Goal: Navigation & Orientation: Find specific page/section

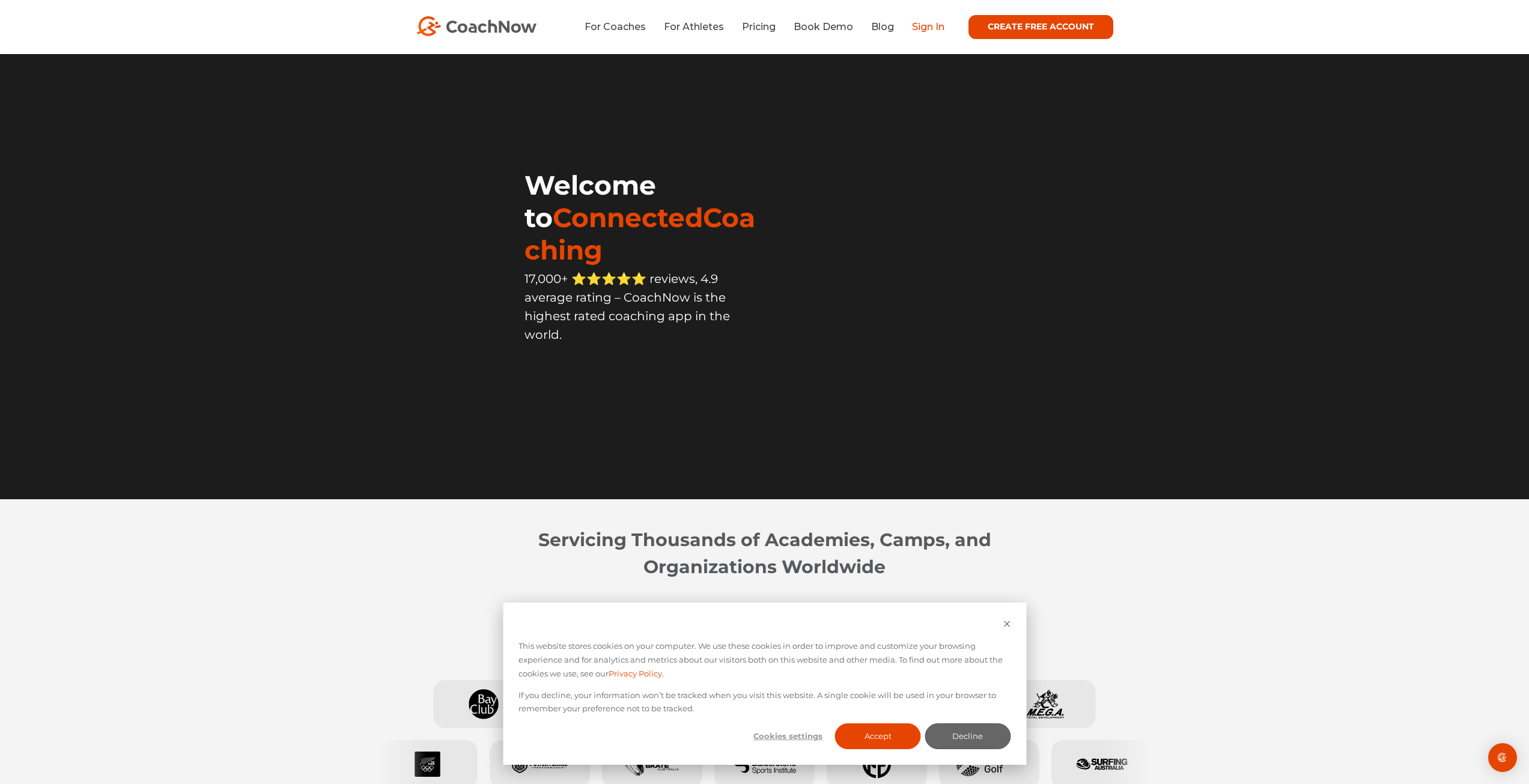
click at [921, 27] on link "Sign In" at bounding box center [928, 27] width 32 height 12
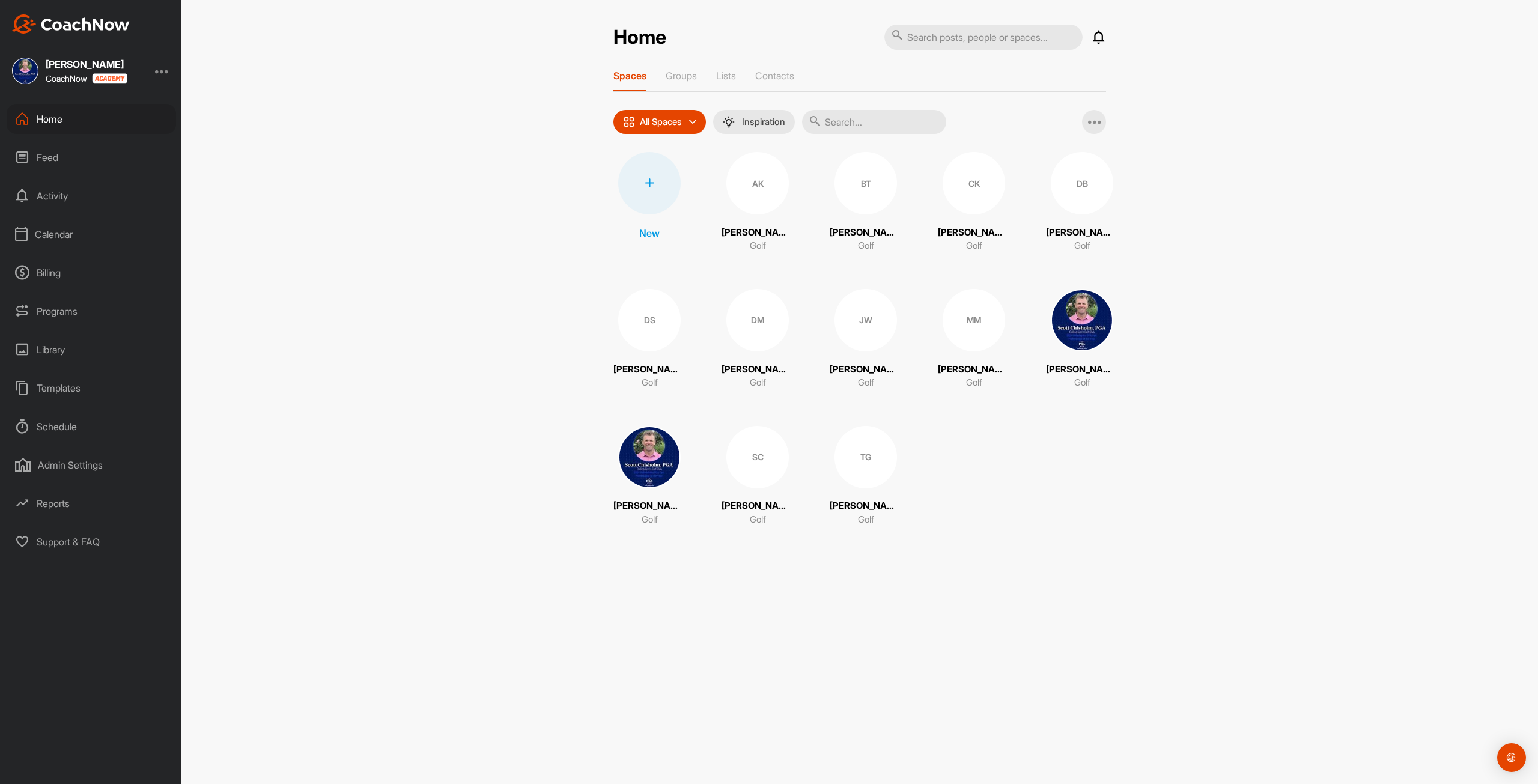
click at [65, 240] on div "Calendar" at bounding box center [91, 234] width 169 height 30
click at [87, 274] on div "My Calendar" at bounding box center [105, 270] width 143 height 25
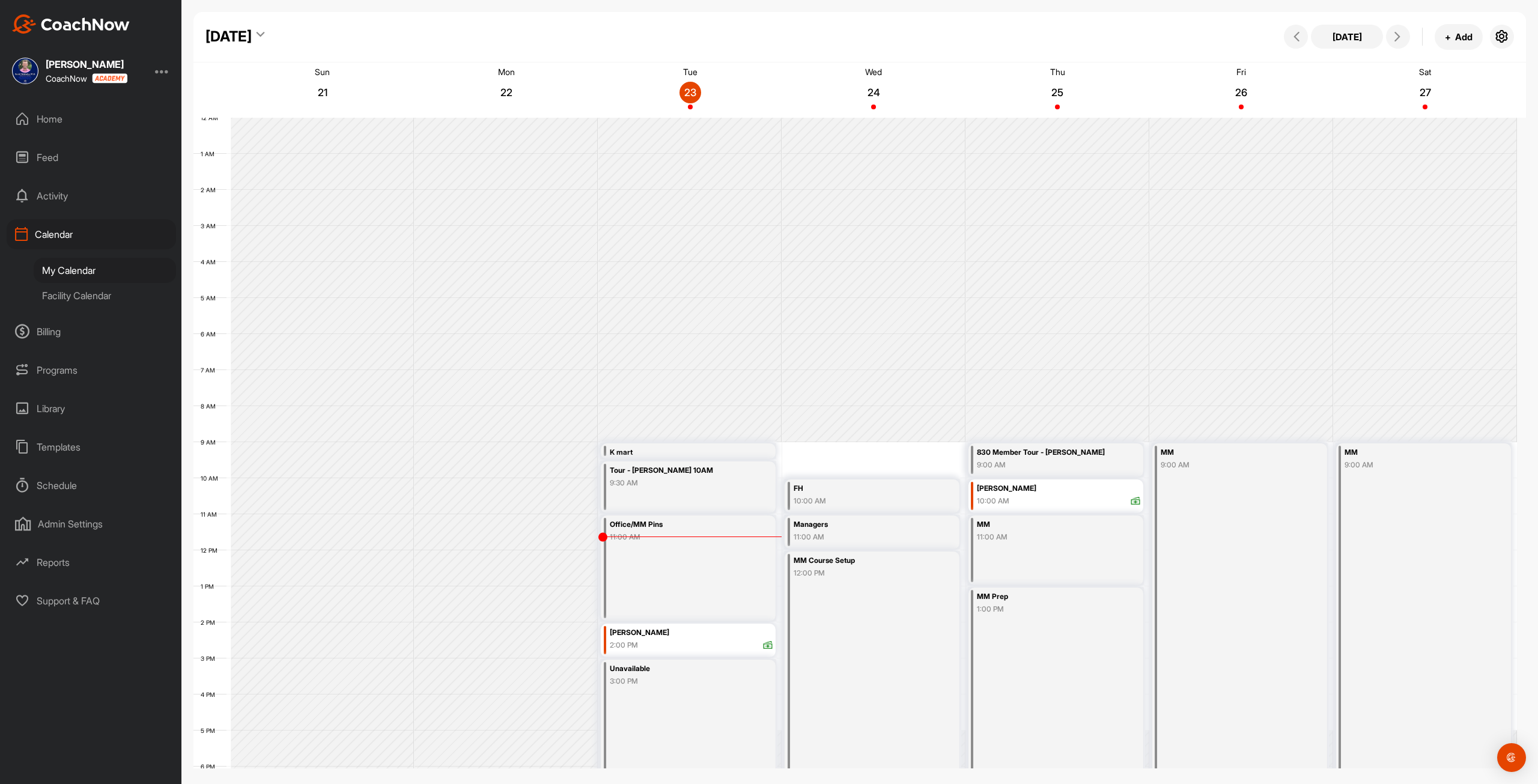
scroll to position [174, 0]
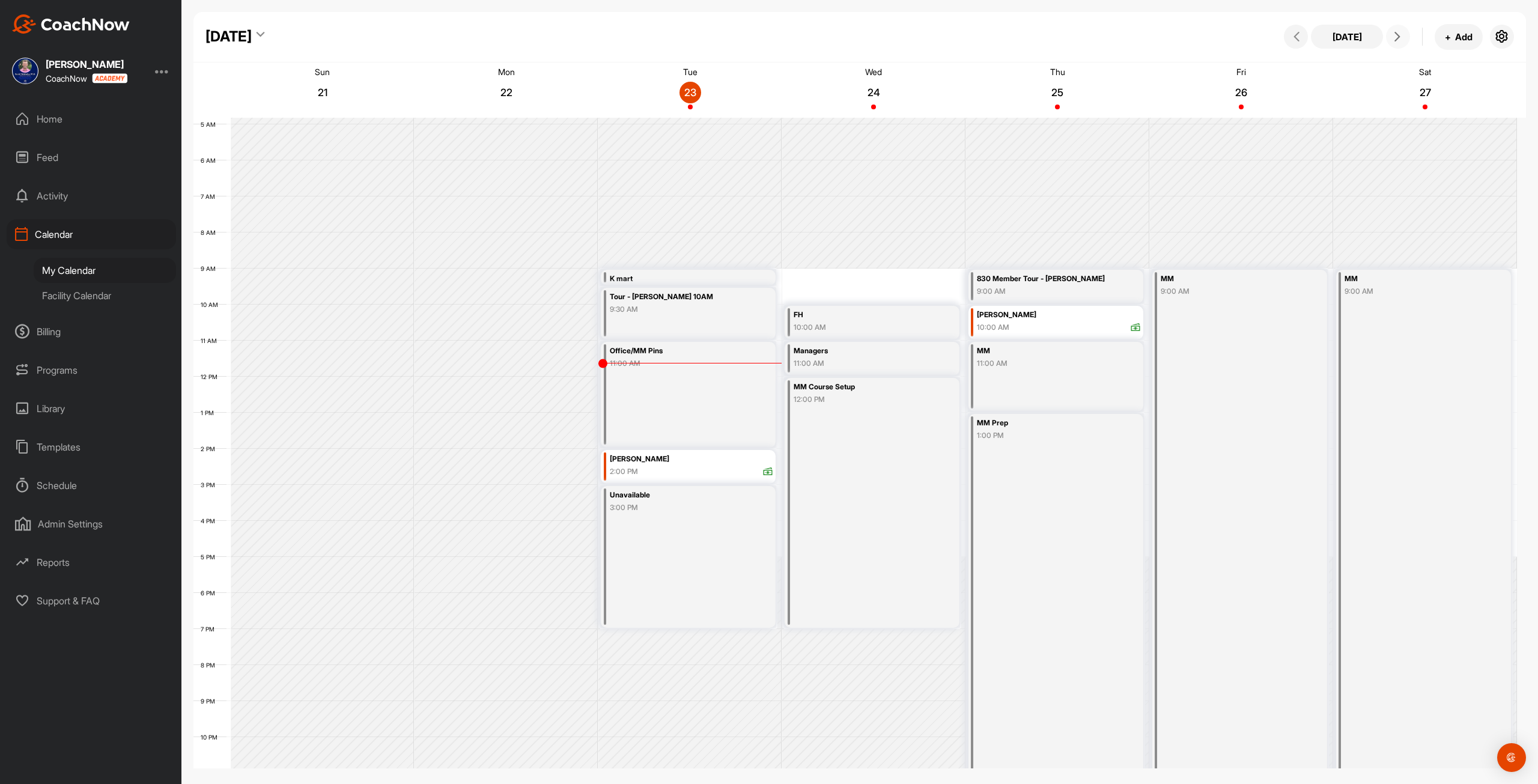
click at [1393, 33] on icon at bounding box center [1397, 36] width 9 height 9
